Goal: Information Seeking & Learning: Learn about a topic

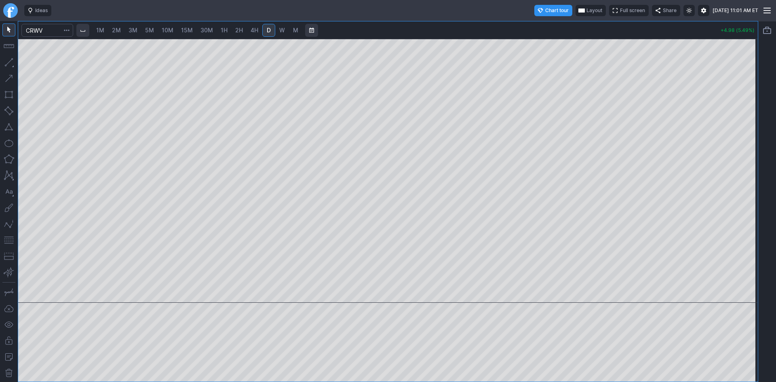
click at [121, 29] on span "2M" at bounding box center [116, 30] width 9 height 7
drag, startPoint x: 754, startPoint y: 97, endPoint x: 745, endPoint y: 192, distance: 95.1
click at [745, 192] on div at bounding box center [749, 169] width 17 height 244
drag, startPoint x: 588, startPoint y: 299, endPoint x: 776, endPoint y: 300, distance: 188.0
click at [776, 300] on div "1M 2M 3M 5M 10M 15M 30M 1H 2H 4H D W M +5.16 (5.68%)" at bounding box center [388, 201] width 776 height 361
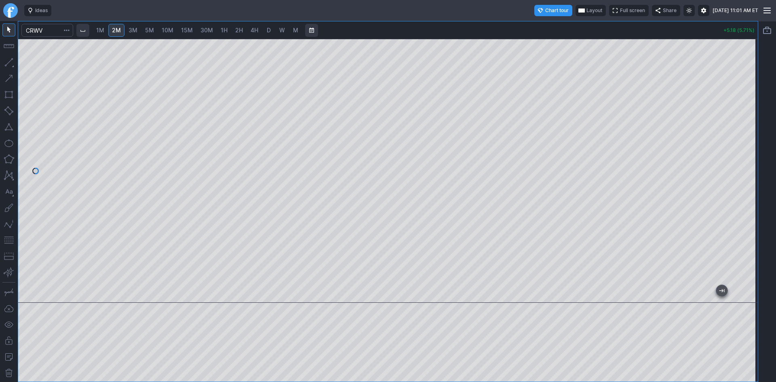
drag, startPoint x: 524, startPoint y: 296, endPoint x: 776, endPoint y: 292, distance: 251.9
click at [776, 292] on div "1M 2M 3M 5M 10M 15M 30M 1H 2H 4H D W M +5.18 (5.71%)" at bounding box center [388, 201] width 776 height 361
drag, startPoint x: 741, startPoint y: 173, endPoint x: 744, endPoint y: 211, distance: 37.7
click at [744, 211] on div at bounding box center [749, 169] width 17 height 244
click at [7, 237] on button "button" at bounding box center [8, 240] width 13 height 13
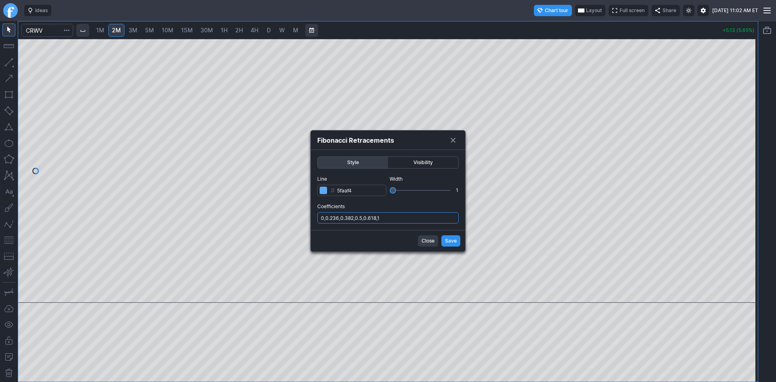
click at [409, 218] on input "0,0.236,0.382,0.5,0.618,1" at bounding box center [388, 217] width 142 height 11
type input "0,0.236,0.382,0.5,0.618,1,.786"
click at [448, 240] on span "Save" at bounding box center [451, 241] width 12 height 8
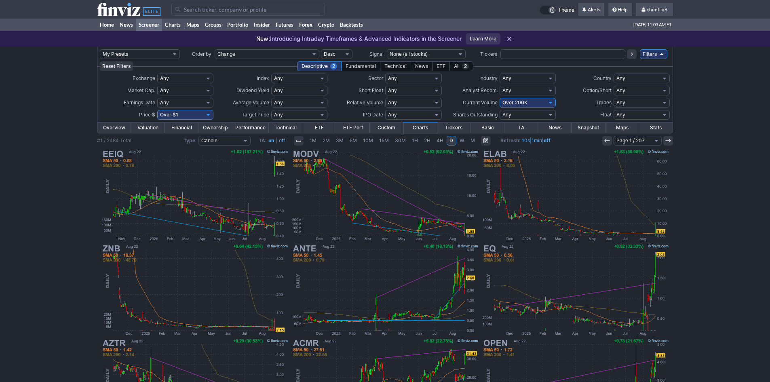
click at [222, 13] on input "Search" at bounding box center [248, 9] width 154 height 13
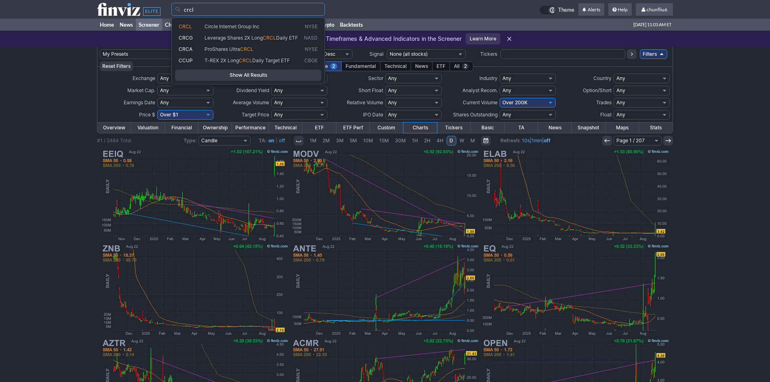
type input "crcl"
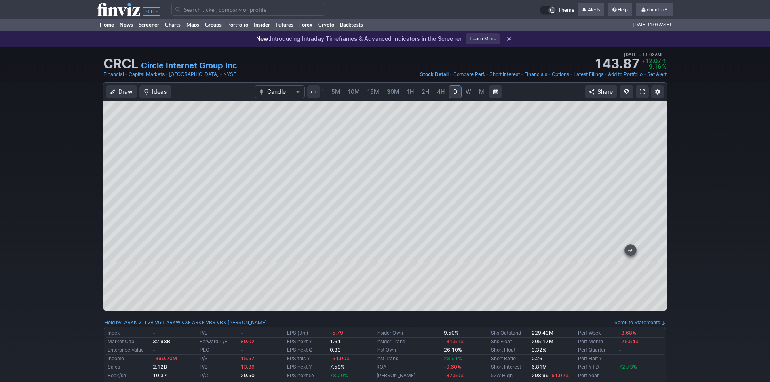
click at [641, 89] on span at bounding box center [642, 92] width 5 height 6
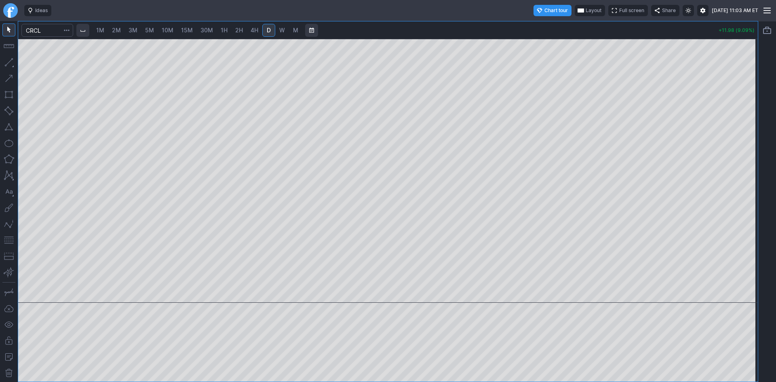
click at [117, 30] on span "2M" at bounding box center [116, 30] width 9 height 7
click at [134, 29] on span "3M" at bounding box center [133, 30] width 9 height 7
drag, startPoint x: 748, startPoint y: 95, endPoint x: 744, endPoint y: 176, distance: 80.6
click at [744, 176] on div at bounding box center [749, 169] width 17 height 244
click at [7, 239] on button "button" at bounding box center [8, 240] width 13 height 13
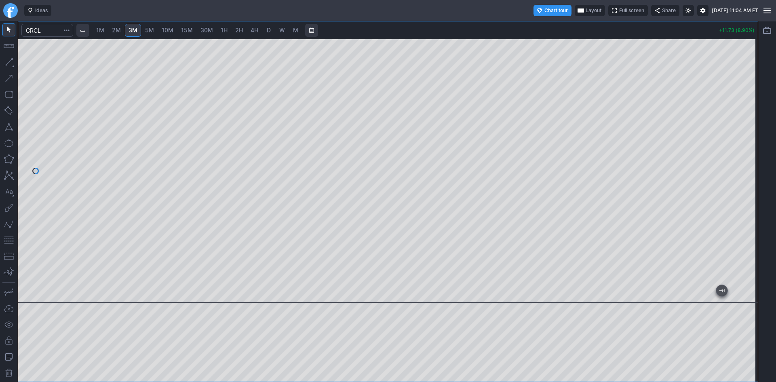
click at [586, 8] on span "Layout" at bounding box center [594, 10] width 16 height 8
click at [558, 25] on button "Layout" at bounding box center [557, 26] width 11 height 11
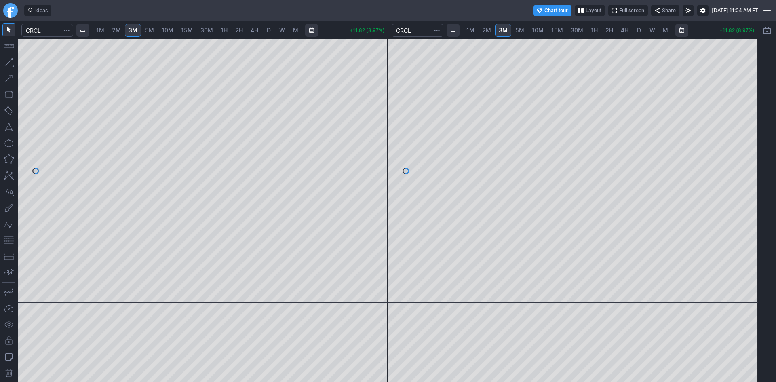
click at [542, 29] on span "10M" at bounding box center [538, 30] width 12 height 7
drag, startPoint x: 754, startPoint y: 118, endPoint x: 744, endPoint y: 157, distance: 40.7
click at [744, 157] on div at bounding box center [749, 169] width 17 height 244
click at [8, 239] on button "button" at bounding box center [8, 240] width 13 height 13
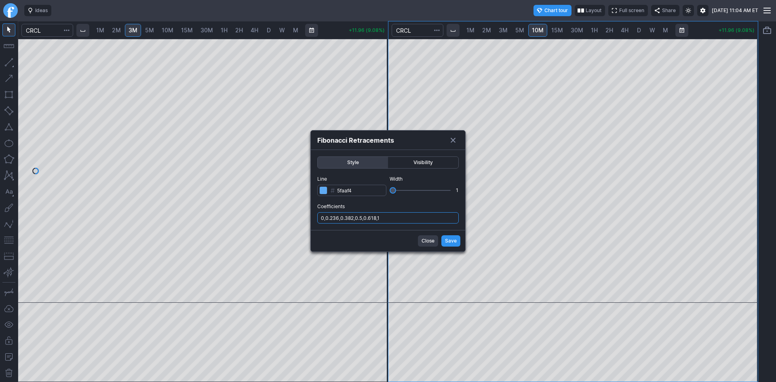
drag, startPoint x: 418, startPoint y: 216, endPoint x: 418, endPoint y: 222, distance: 5.7
click at [419, 216] on input "0,0.236,0.382,0.5,0.618,1" at bounding box center [388, 217] width 142 height 11
type input "0,0.236,0.382,0.5,0.618,1,.786"
click at [454, 242] on span "Save" at bounding box center [451, 241] width 12 height 8
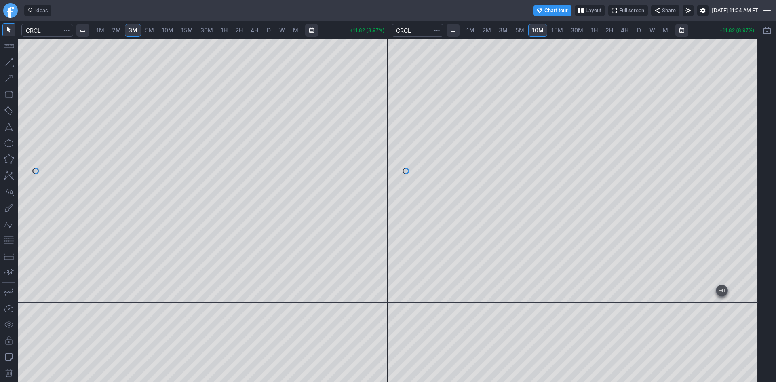
drag, startPoint x: 376, startPoint y: 149, endPoint x: 373, endPoint y: 198, distance: 48.6
click at [375, 196] on div at bounding box center [379, 169] width 17 height 244
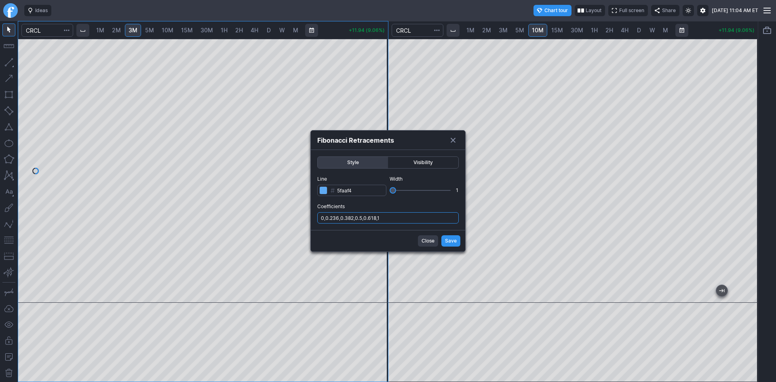
click at [391, 221] on input "0,0.236,0.382,0.5,0.618,1" at bounding box center [388, 217] width 142 height 11
type input "0,0.236,0.382,0.5,0.618,1,.786"
click at [449, 241] on span "Save" at bounding box center [451, 241] width 12 height 8
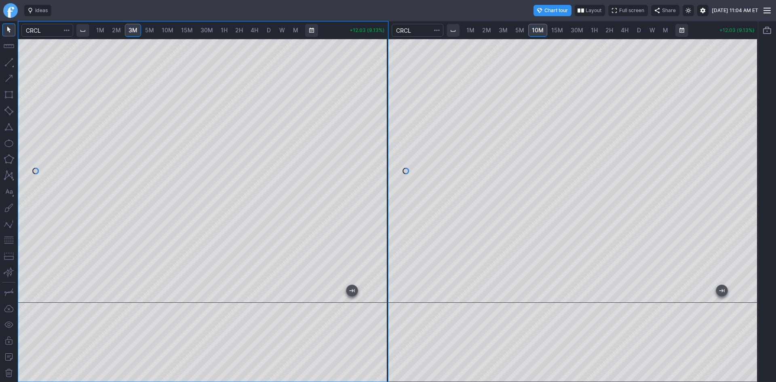
drag, startPoint x: 384, startPoint y: 178, endPoint x: 389, endPoint y: 134, distance: 44.7
click at [388, 134] on div at bounding box center [379, 169] width 17 height 244
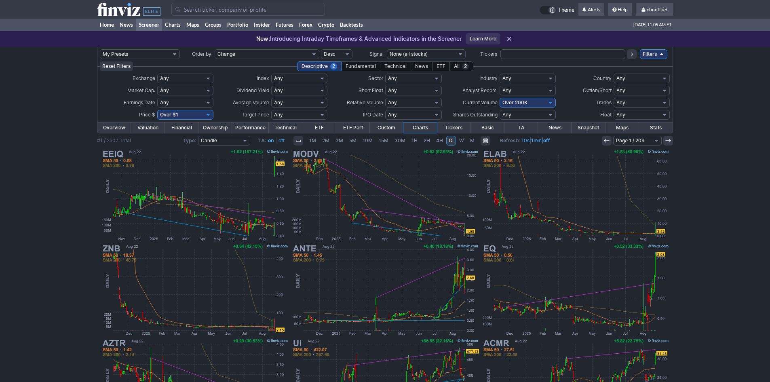
click at [206, 11] on input "Search" at bounding box center [248, 9] width 154 height 13
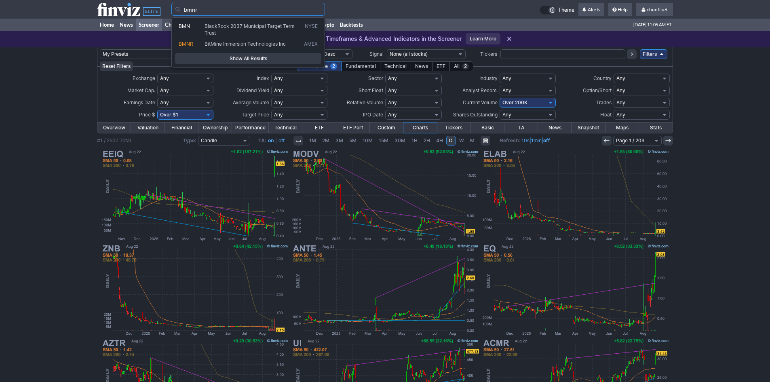
type input "bmnr"
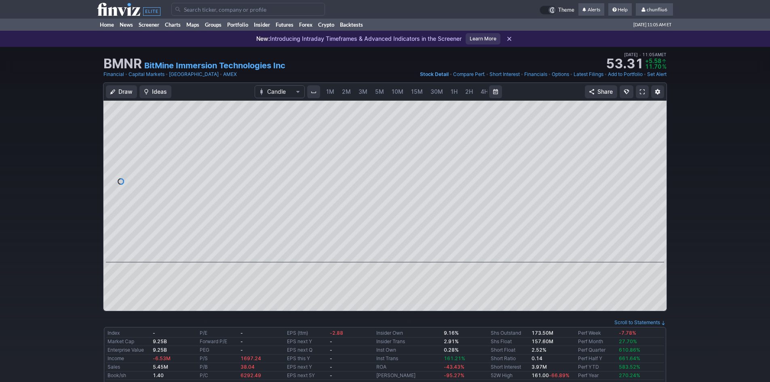
scroll to position [0, 44]
click at [338, 93] on span "5M" at bounding box center [336, 91] width 9 height 7
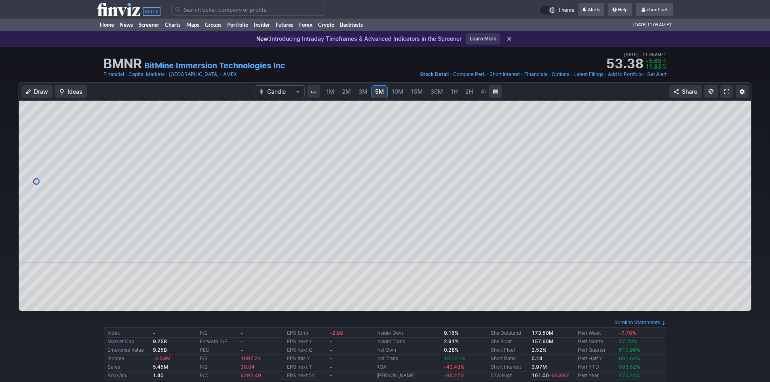
click at [330, 93] on span "1M" at bounding box center [330, 91] width 8 height 7
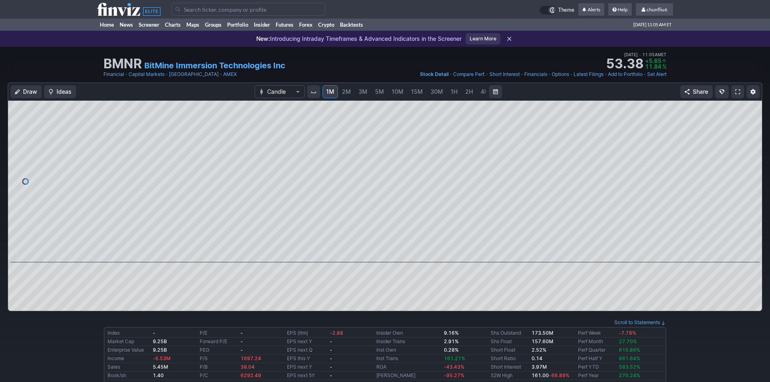
click at [346, 95] on span "2M" at bounding box center [346, 92] width 9 height 8
click at [332, 94] on span "1M" at bounding box center [330, 91] width 8 height 7
click at [344, 94] on span "2M" at bounding box center [346, 91] width 9 height 7
drag, startPoint x: 751, startPoint y: 160, endPoint x: 747, endPoint y: 193, distance: 33.4
click at [750, 193] on div at bounding box center [753, 180] width 17 height 142
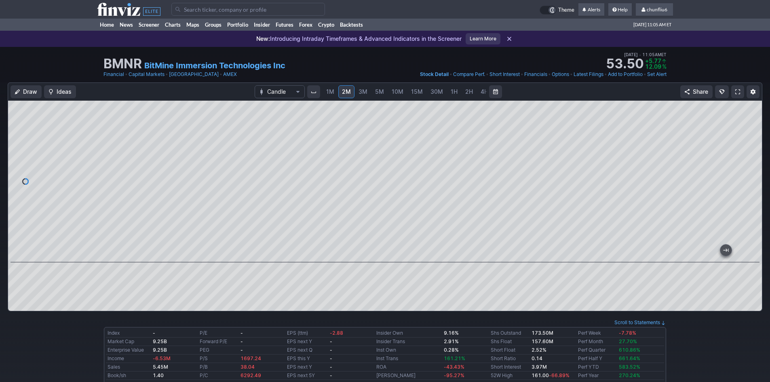
click at [738, 89] on span at bounding box center [737, 92] width 5 height 6
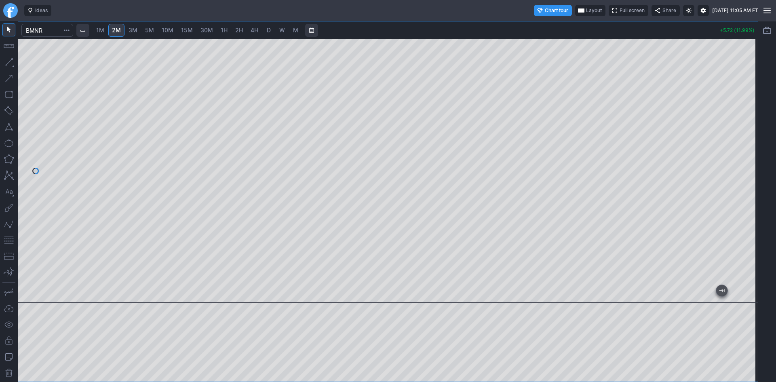
click at [586, 7] on span "Layout" at bounding box center [594, 10] width 16 height 8
click at [558, 27] on button "Layout" at bounding box center [557, 26] width 11 height 11
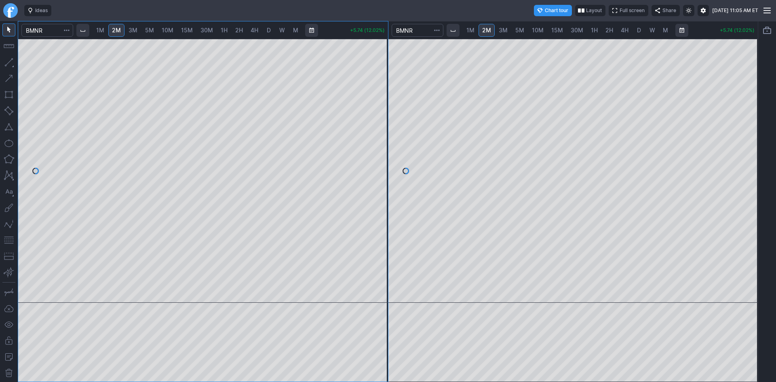
click at [543, 30] on span "10M" at bounding box center [538, 30] width 12 height 7
drag, startPoint x: 750, startPoint y: 74, endPoint x: 742, endPoint y: 152, distance: 79.2
click at [742, 152] on div at bounding box center [749, 169] width 17 height 244
drag, startPoint x: 748, startPoint y: 144, endPoint x: 750, endPoint y: 154, distance: 10.2
click at [750, 154] on div at bounding box center [749, 169] width 17 height 244
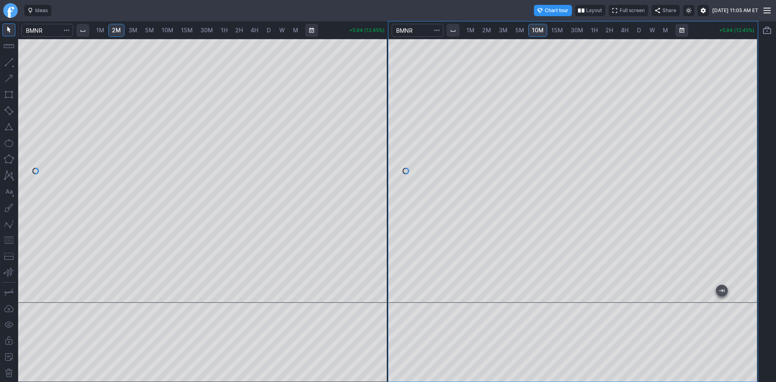
click at [4, 240] on button "button" at bounding box center [8, 240] width 13 height 13
drag, startPoint x: 761, startPoint y: 130, endPoint x: 760, endPoint y: 162, distance: 32.0
click at [760, 162] on div at bounding box center [768, 201] width 18 height 361
drag, startPoint x: 746, startPoint y: 153, endPoint x: 749, endPoint y: 175, distance: 22.0
click at [749, 175] on div at bounding box center [749, 169] width 17 height 244
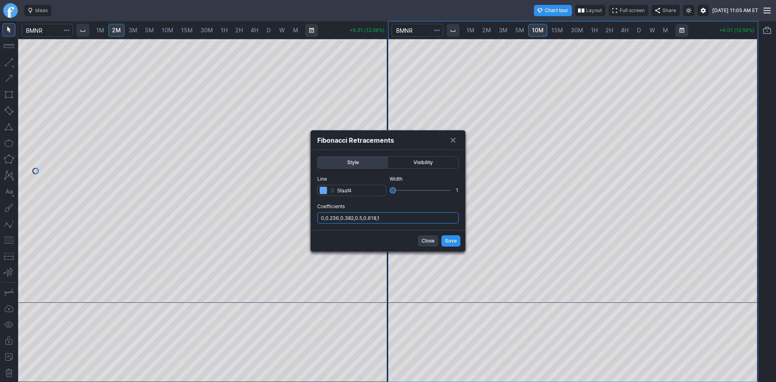
click at [427, 221] on input "0,0.236,0.382,0.5,0.618,1" at bounding box center [388, 217] width 142 height 11
type input "0,0.236,0.382,0.5,0.618,1,.786"
click at [447, 243] on span "Save" at bounding box center [451, 241] width 12 height 8
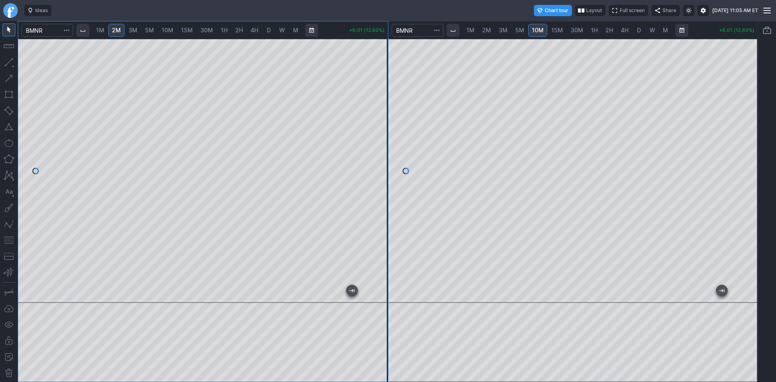
click at [368, 194] on div at bounding box center [203, 171] width 370 height 264
drag, startPoint x: 10, startPoint y: 241, endPoint x: 20, endPoint y: 233, distance: 13.5
click at [11, 240] on button "button" at bounding box center [8, 240] width 13 height 13
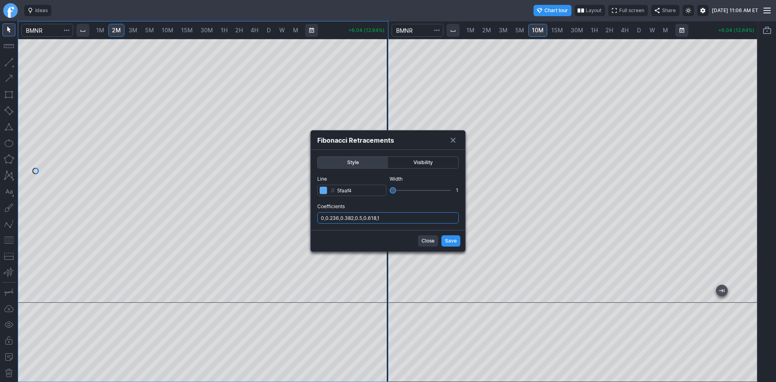
drag, startPoint x: 391, startPoint y: 218, endPoint x: 393, endPoint y: 222, distance: 5.1
click at [393, 218] on input "0,0.236,0.382,0.5,0.618,1" at bounding box center [388, 217] width 142 height 11
type input "0,0.236,0.382,0.5,0.618,1,.786"
click at [448, 245] on button "Save" at bounding box center [451, 240] width 19 height 11
